Goal: Register for event/course

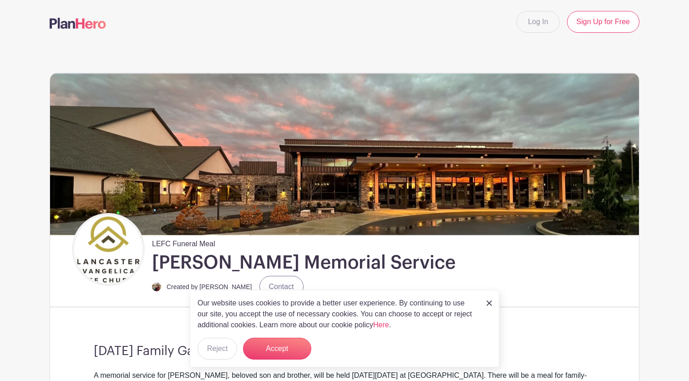
click at [490, 304] on img at bounding box center [488, 302] width 5 height 5
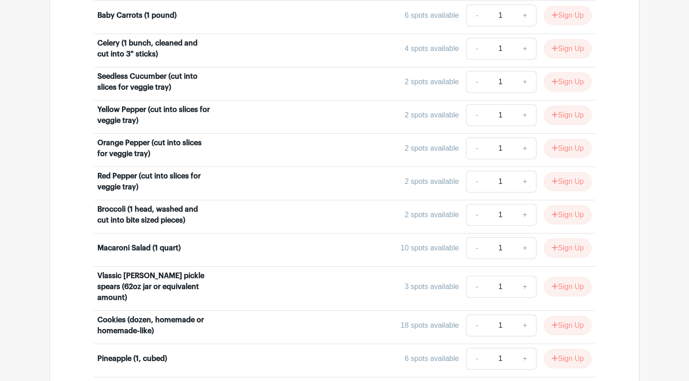
scroll to position [909, 0]
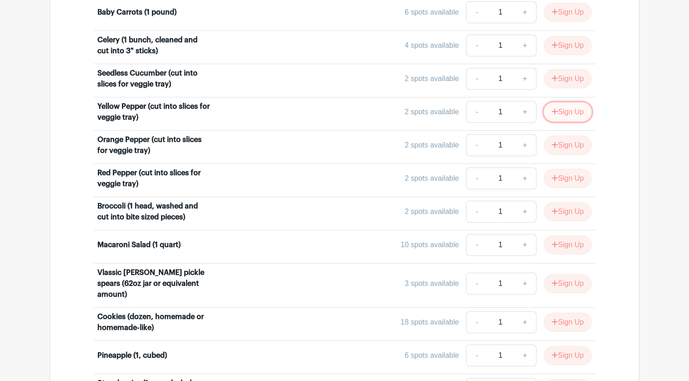
click at [569, 108] on button "Sign Up" at bounding box center [568, 111] width 48 height 19
click at [519, 109] on link "+" at bounding box center [525, 112] width 23 height 22
click at [472, 108] on link "-" at bounding box center [476, 112] width 21 height 22
type input "1"
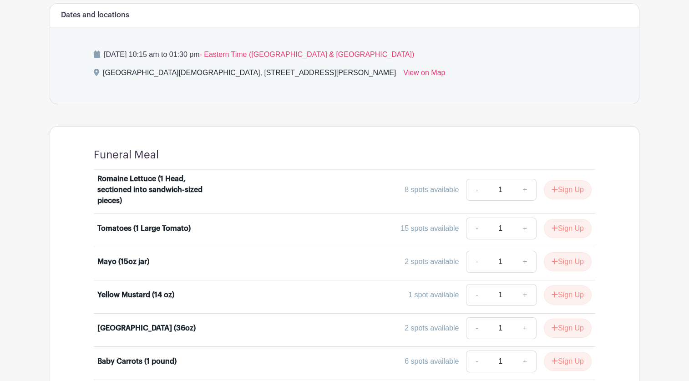
scroll to position [562, 0]
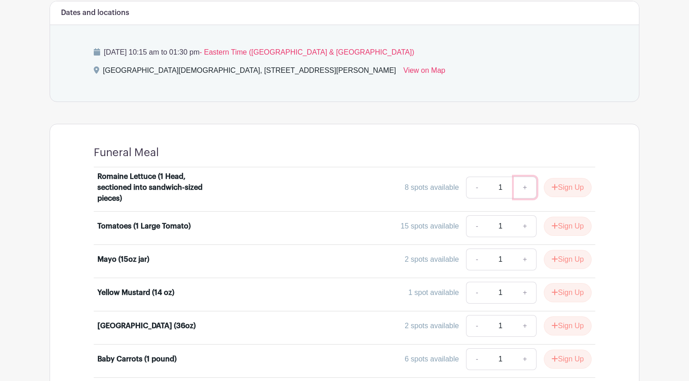
click at [517, 188] on link "+" at bounding box center [525, 188] width 23 height 22
type input "2"
click at [523, 228] on link "+" at bounding box center [525, 226] width 23 height 22
click at [518, 228] on link "+" at bounding box center [525, 226] width 23 height 22
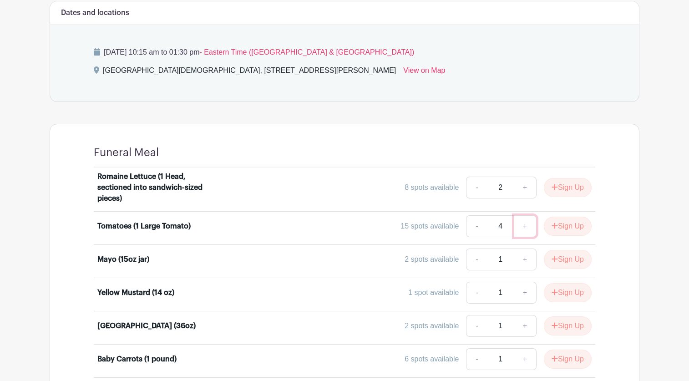
click at [518, 228] on link "+" at bounding box center [525, 226] width 23 height 22
click at [474, 224] on link "-" at bounding box center [476, 226] width 21 height 22
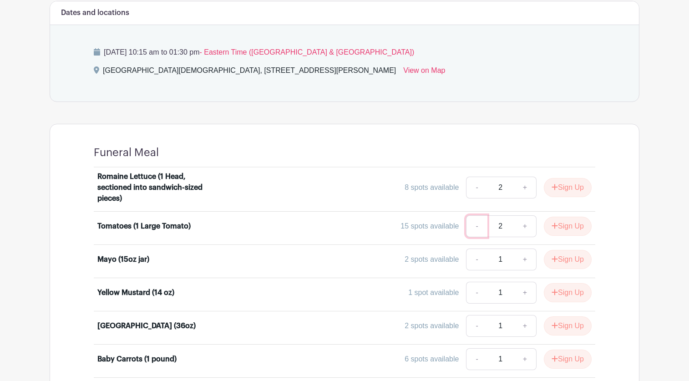
type input "1"
click at [470, 189] on link "-" at bounding box center [476, 188] width 21 height 22
type input "1"
click at [470, 189] on link "-" at bounding box center [476, 188] width 21 height 22
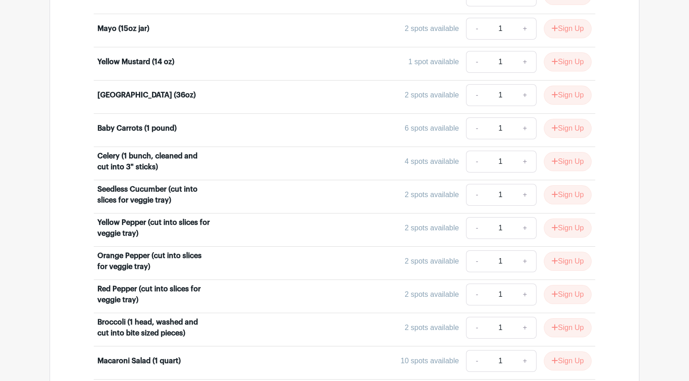
scroll to position [792, 0]
click at [518, 64] on link "+" at bounding box center [525, 62] width 23 height 22
click at [530, 61] on link "+" at bounding box center [525, 62] width 23 height 22
click at [565, 66] on button "Sign Up" at bounding box center [568, 62] width 48 height 19
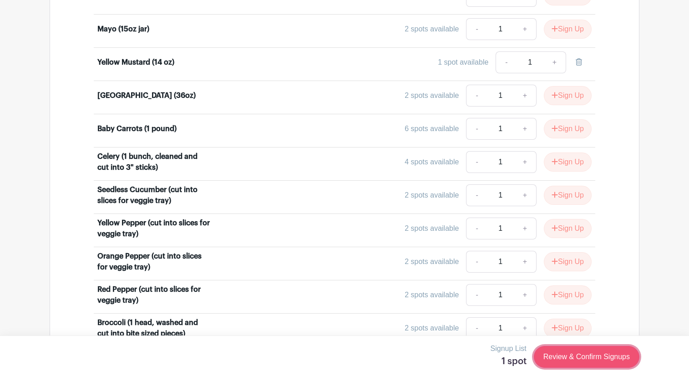
click at [620, 363] on link "Review & Confirm Signups" at bounding box center [587, 357] width 106 height 22
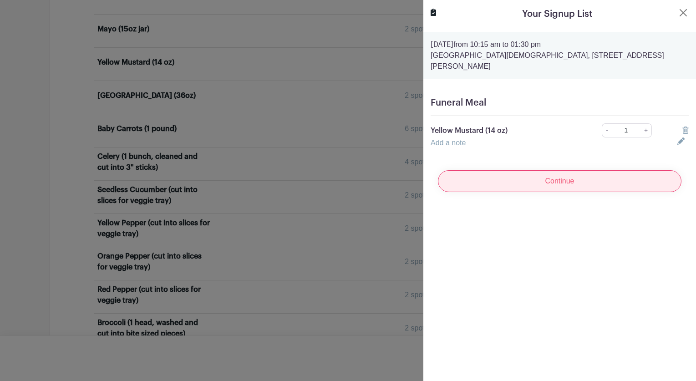
click at [591, 170] on input "Continue" at bounding box center [559, 181] width 243 height 22
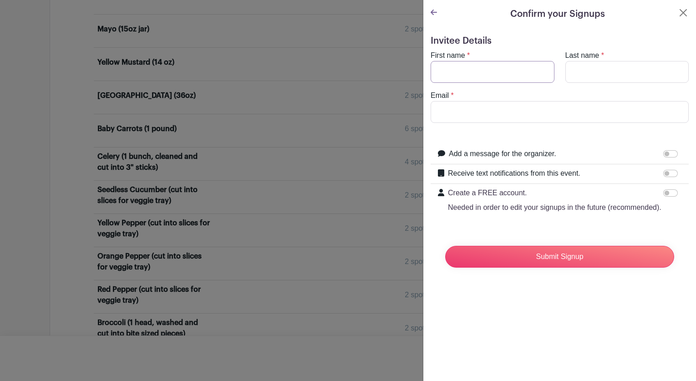
click at [509, 71] on input "First name" at bounding box center [492, 72] width 124 height 22
type input "test"
click at [594, 82] on turbo-frame "First name * test Last name * Email *" at bounding box center [559, 86] width 258 height 73
click at [592, 73] on input "Last name" at bounding box center [627, 72] width 124 height 22
type input "test"
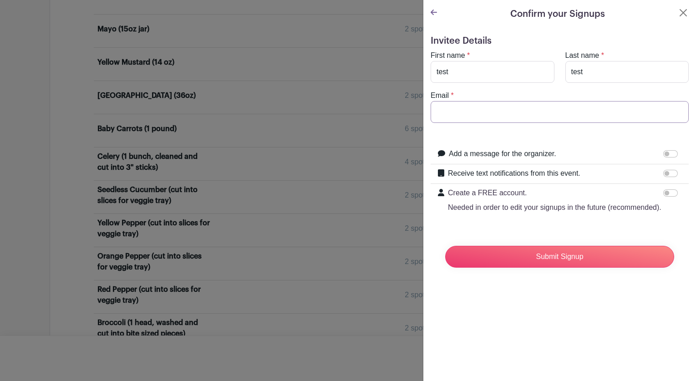
click at [568, 107] on input "Email" at bounding box center [559, 112] width 258 height 22
type input "[EMAIL_ADDRESS][DOMAIN_NAME]"
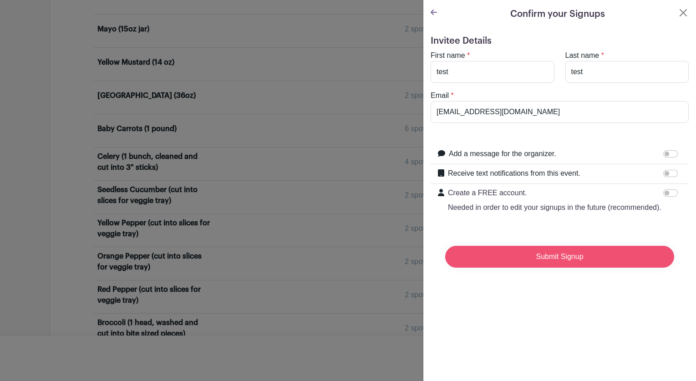
click at [561, 267] on input "Submit Signup" at bounding box center [559, 257] width 229 height 22
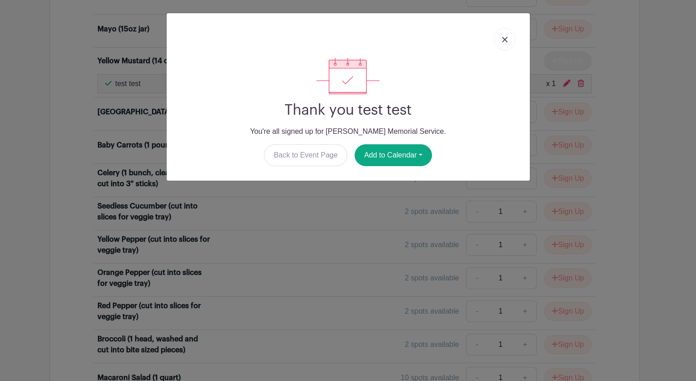
click at [510, 37] on link at bounding box center [504, 39] width 21 height 23
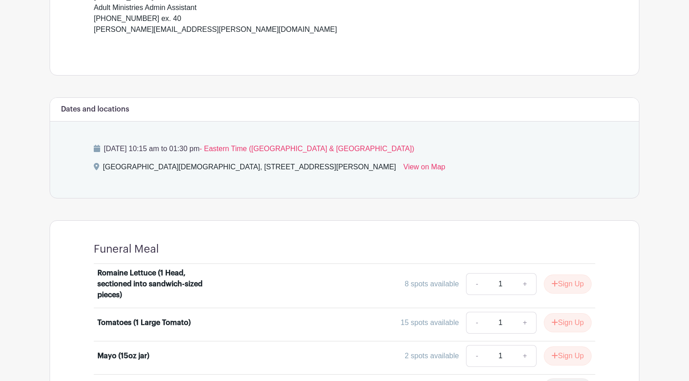
scroll to position [465, 0]
drag, startPoint x: 236, startPoint y: 151, endPoint x: 192, endPoint y: 146, distance: 44.9
click at [192, 146] on p "Saturday, September 13, 2025 at 10:15 am to 01:30 pm - Eastern Time (US & Canad…" at bounding box center [344, 149] width 501 height 11
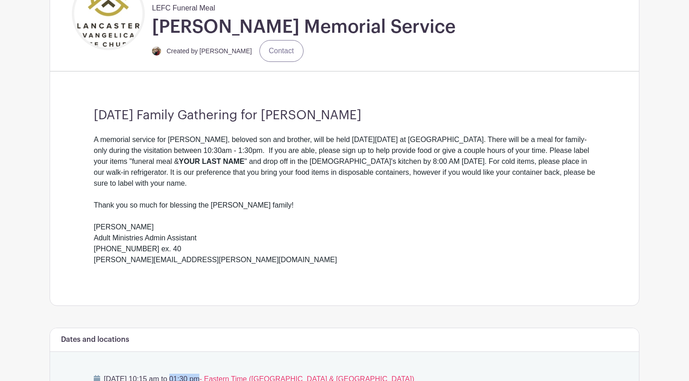
scroll to position [233, 0]
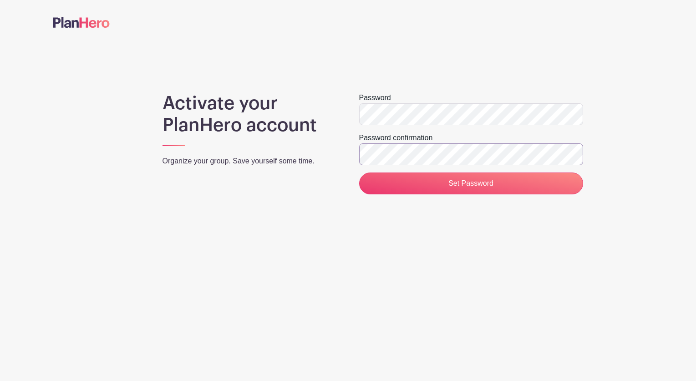
click at [359, 172] on input "Set Password" at bounding box center [471, 183] width 224 height 22
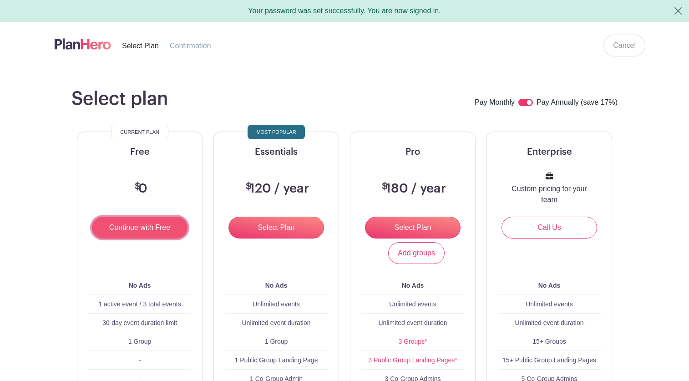
click at [145, 232] on input "Continue with Free" at bounding box center [140, 228] width 96 height 22
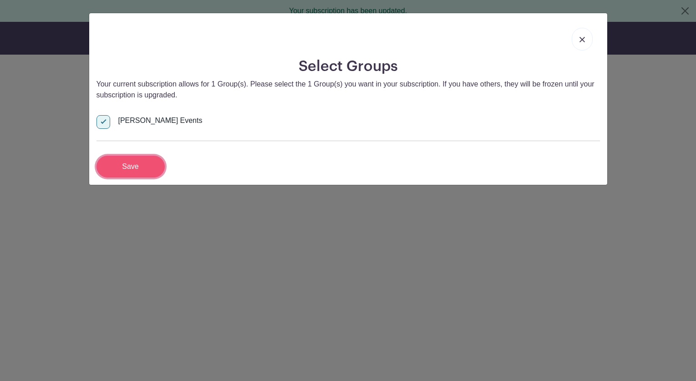
click at [129, 166] on input "Save" at bounding box center [130, 167] width 68 height 22
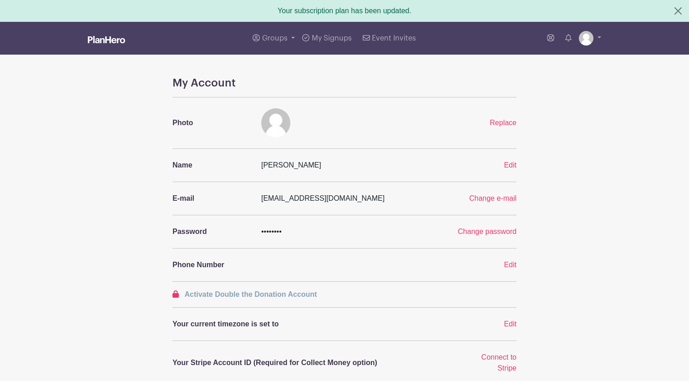
click at [602, 172] on div "My Account Photo Replace Name [PERSON_NAME] Edit E-mail [EMAIL_ADDRESS][DOMAIN_…" at bounding box center [344, 350] width 600 height 548
